Goal: Download file/media

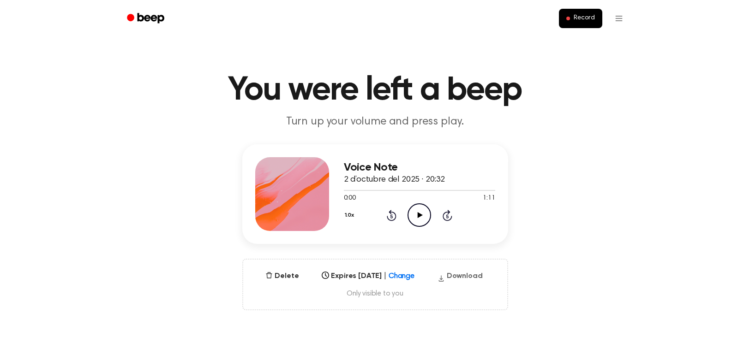
click at [457, 278] on button "Download" at bounding box center [460, 278] width 53 height 15
click at [422, 216] on icon at bounding box center [420, 215] width 5 height 6
click at [419, 217] on icon "Pause Audio" at bounding box center [420, 216] width 24 height 24
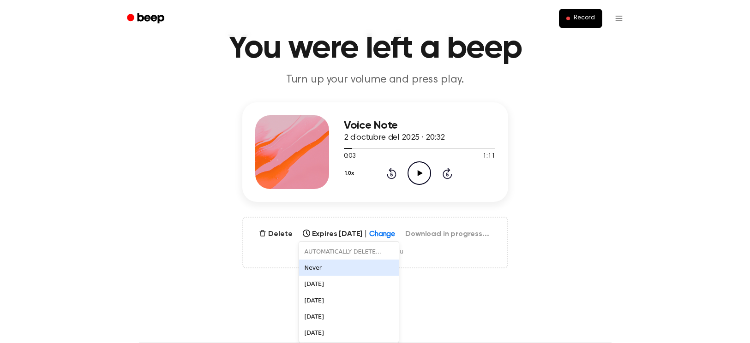
click at [394, 238] on div "6 results available. Use Up and Down to choose options, press Enter to select t…" at bounding box center [349, 231] width 100 height 13
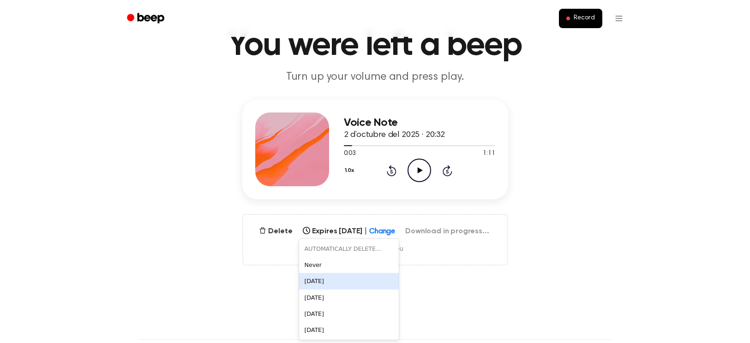
click at [394, 277] on div "In 1 Day" at bounding box center [349, 281] width 100 height 16
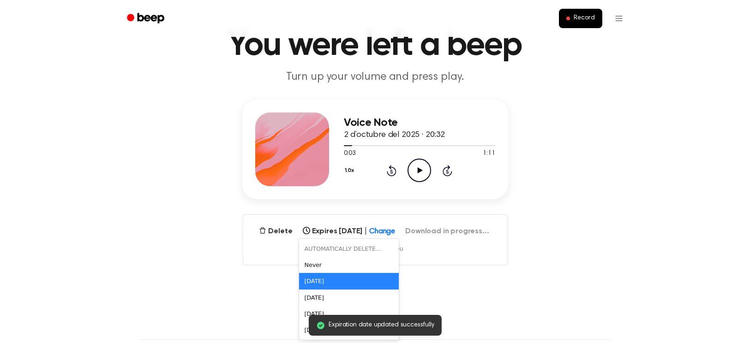
click at [393, 232] on icon at bounding box center [389, 228] width 9 height 9
click at [309, 313] on div "In 6 Months" at bounding box center [349, 314] width 100 height 16
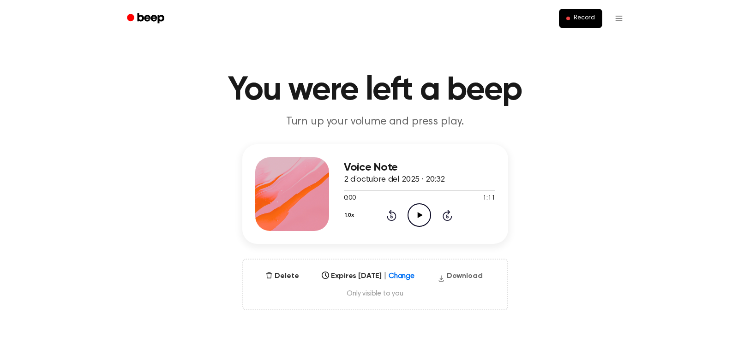
click at [470, 276] on button "Download" at bounding box center [460, 278] width 53 height 15
